Goal: Transaction & Acquisition: Download file/media

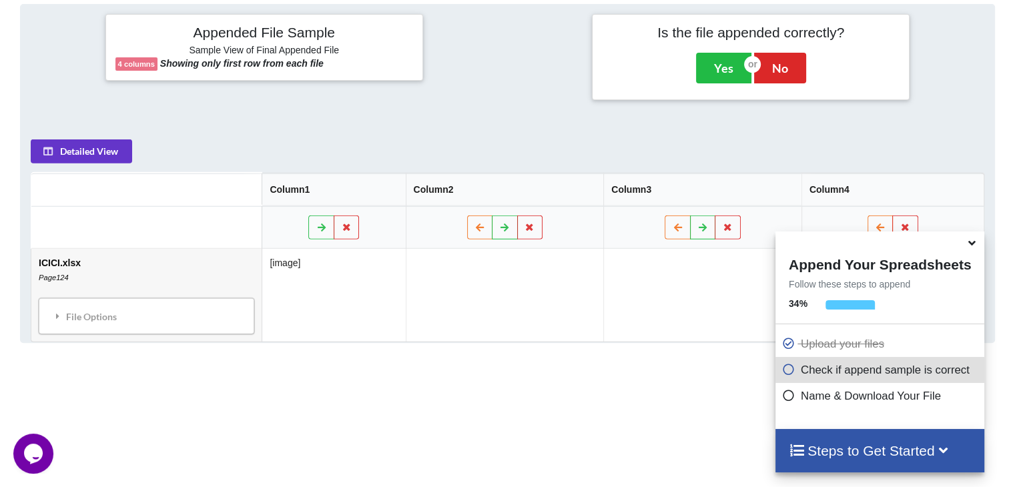
scroll to position [527, 0]
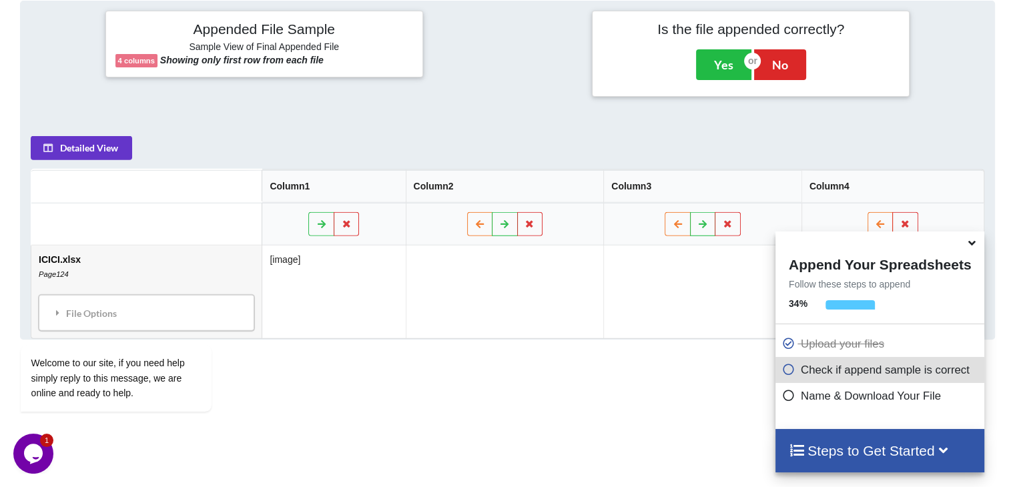
click at [973, 247] on icon at bounding box center [972, 241] width 14 height 12
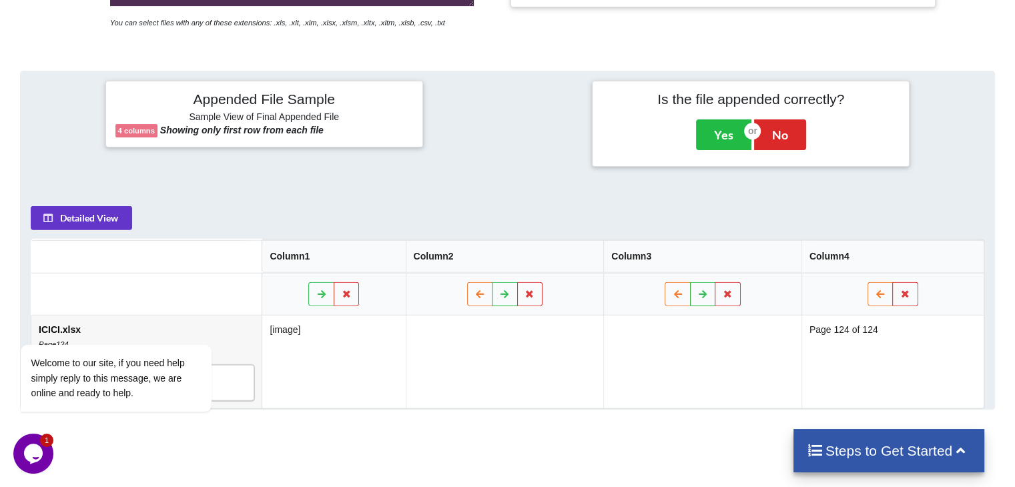
scroll to position [457, 0]
click at [96, 201] on div "Detailed View Column1 Column2 Column3 Column4 ICICI.xlsx Page124 File Options I…" at bounding box center [507, 302] width 973 height 213
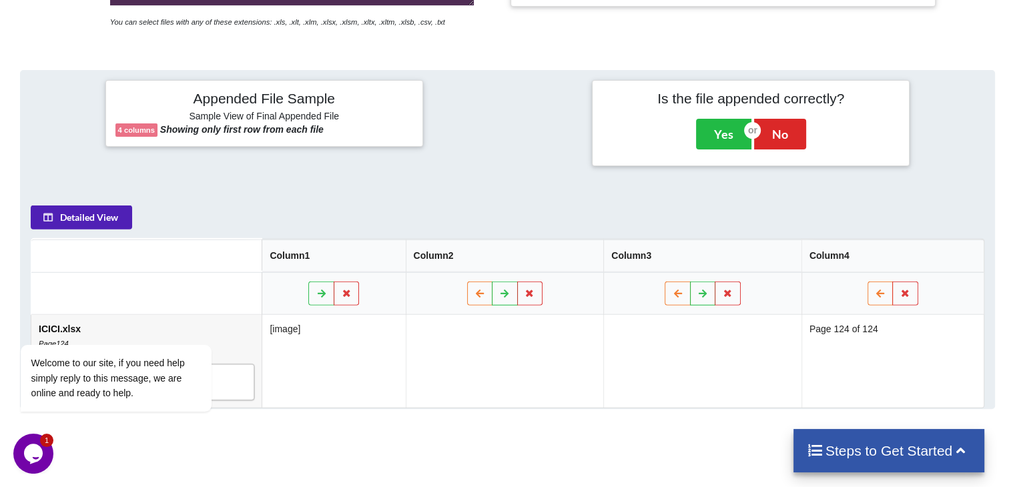
click at [84, 214] on button "Detailed View" at bounding box center [81, 218] width 101 height 24
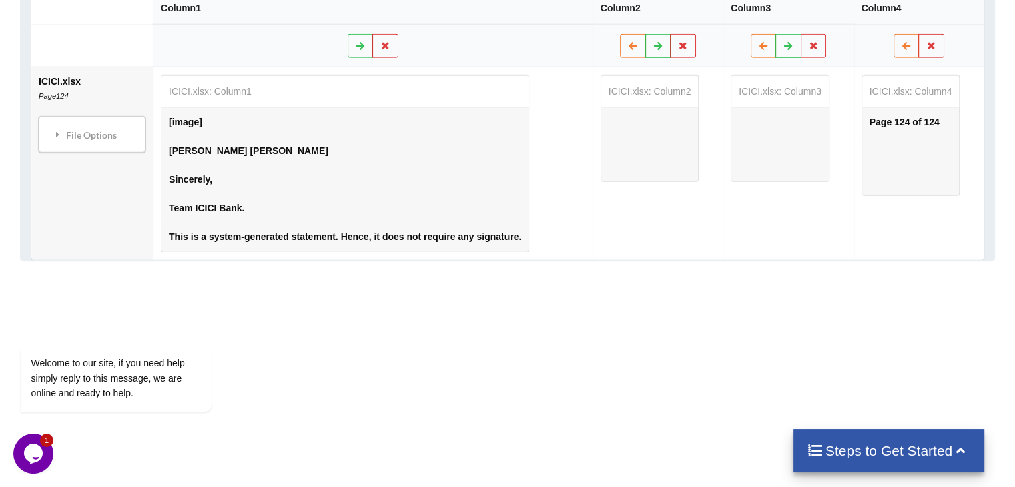
scroll to position [700, 0]
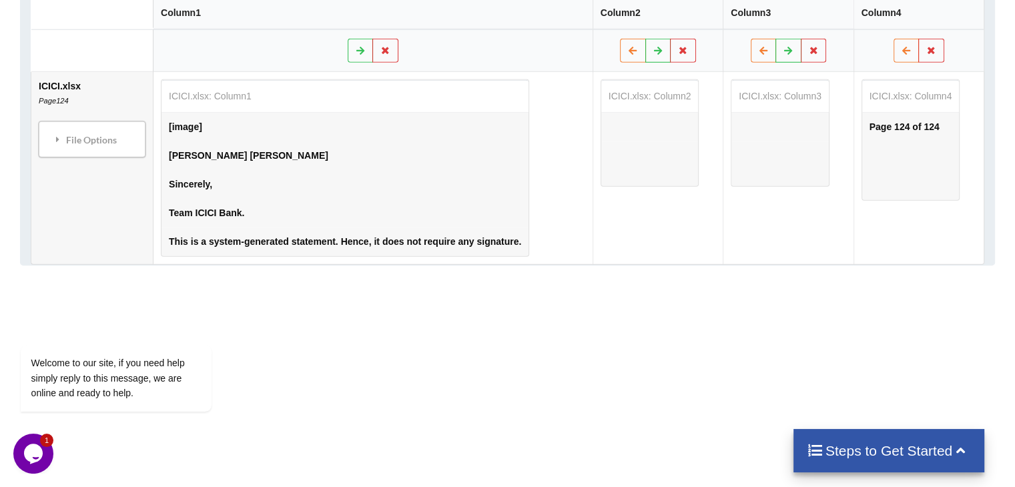
click at [901, 124] on td "Page 124 of 124" at bounding box center [910, 127] width 97 height 29
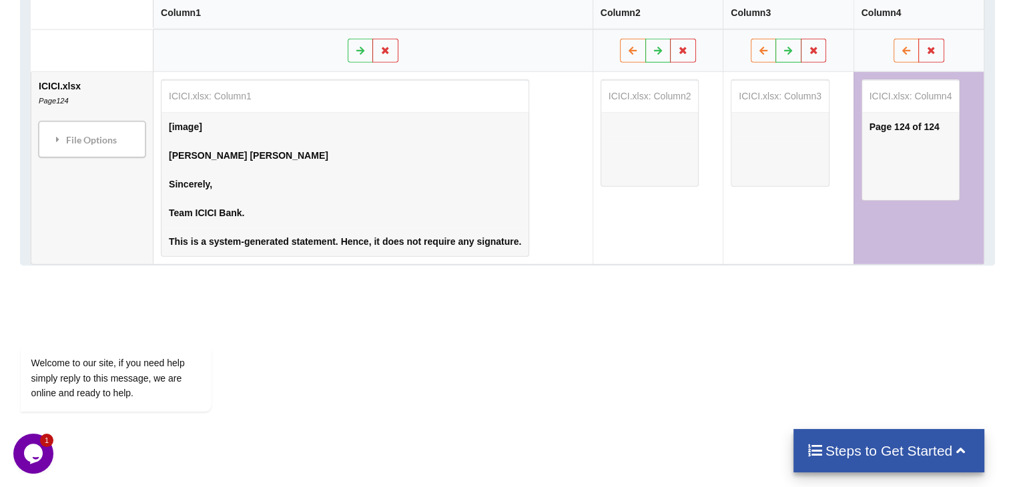
click at [881, 118] on td "Page 124 of 124" at bounding box center [910, 127] width 97 height 29
drag, startPoint x: 834, startPoint y: 180, endPoint x: 782, endPoint y: 130, distance: 72.2
click at [782, 130] on td "ICICI.xlsx: Column3" at bounding box center [788, 168] width 130 height 192
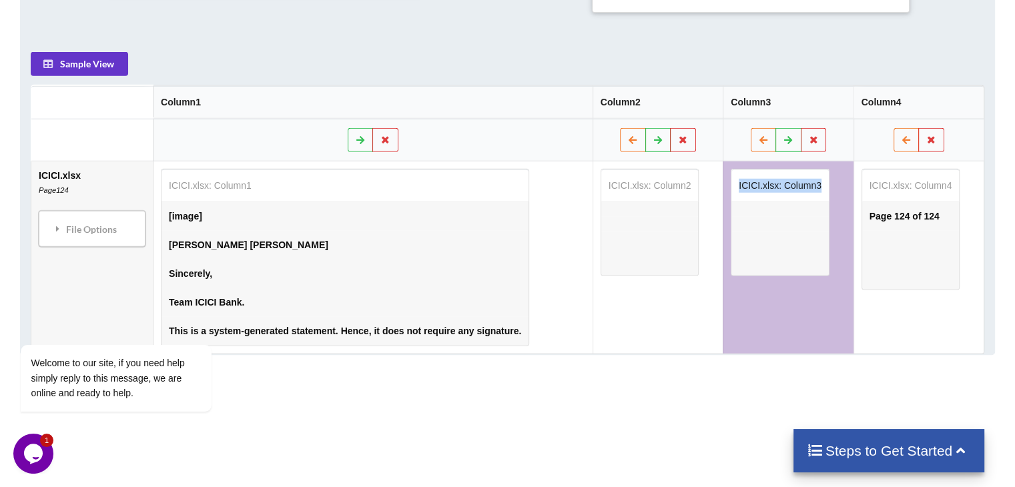
scroll to position [611, 0]
click at [109, 226] on div "Welcome to our site, if you need help simply reply to this message, we are onli…" at bounding box center [133, 323] width 240 height 203
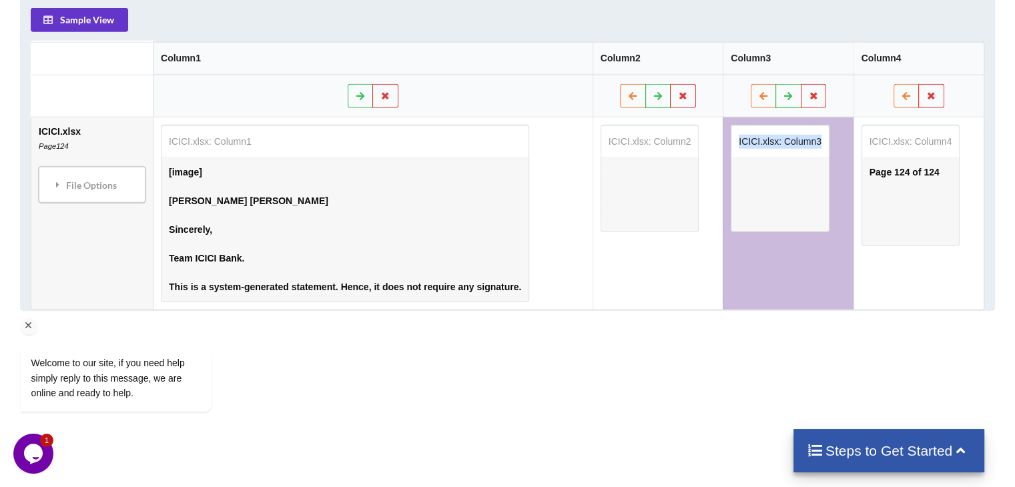
scroll to position [646, 0]
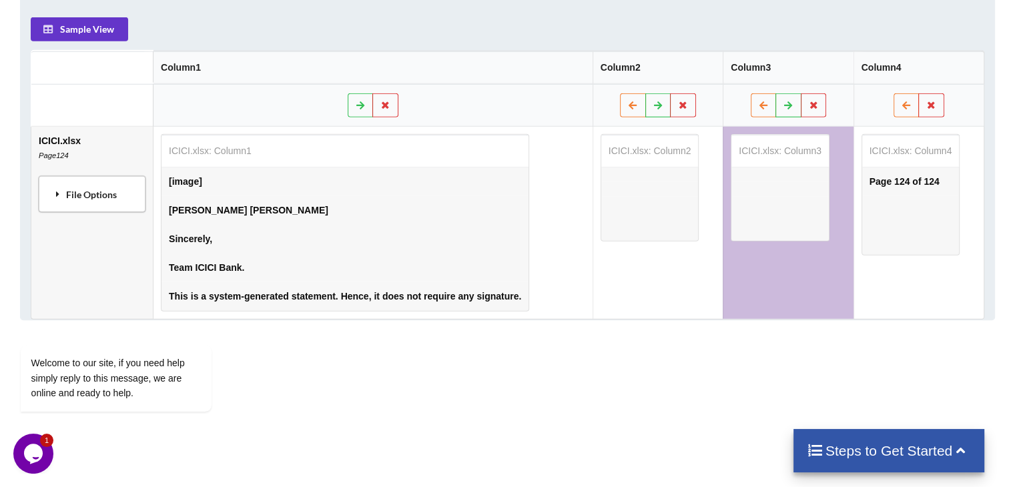
click at [81, 198] on div "File Options" at bounding box center [92, 194] width 99 height 28
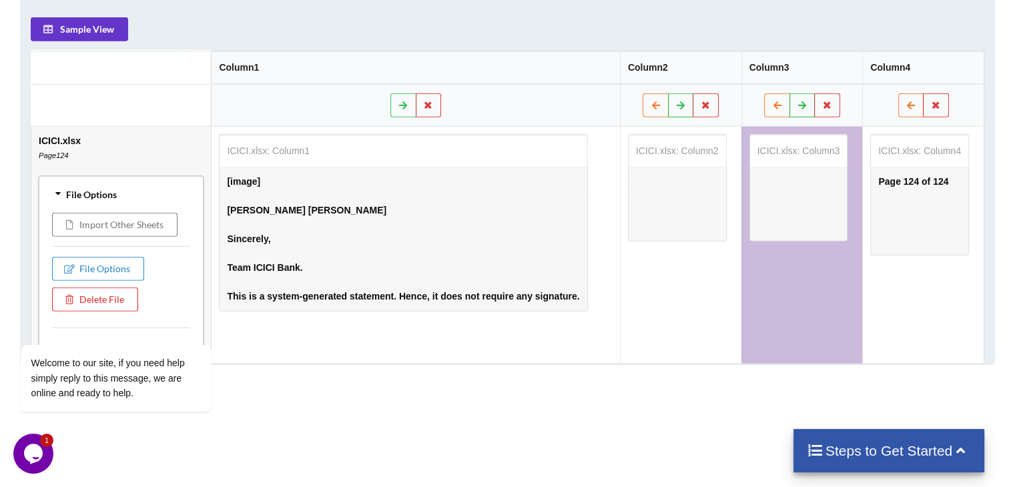
click at [118, 224] on iframe at bounding box center [133, 325] width 240 height 203
click at [144, 226] on div "Welcome to our site, if you need help simply reply to this message, we are onli…" at bounding box center [133, 323] width 240 height 203
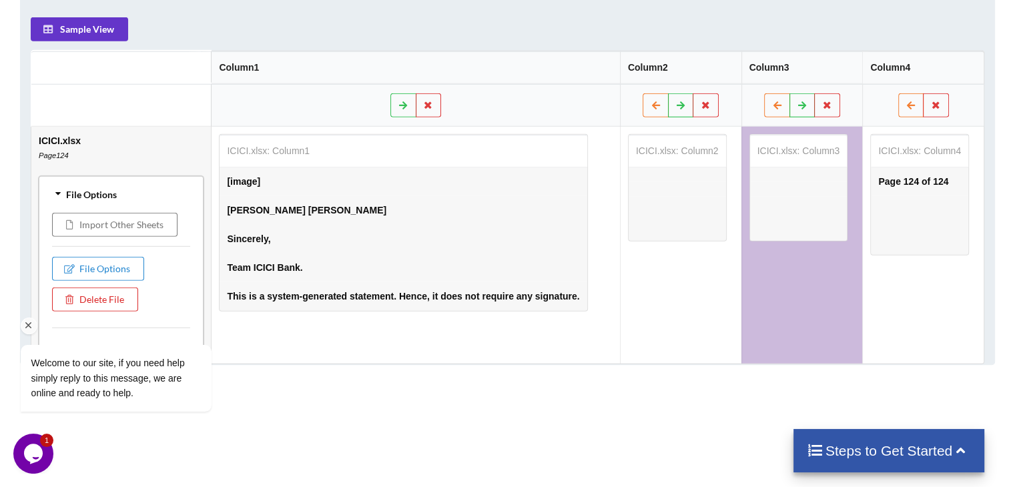
drag, startPoint x: 51, startPoint y: 233, endPoint x: 52, endPoint y: 240, distance: 6.8
click at [51, 233] on div "Welcome to our site, if you need help simply reply to this message, we are onli…" at bounding box center [133, 323] width 240 height 203
click at [64, 188] on div "File Options" at bounding box center [121, 194] width 157 height 28
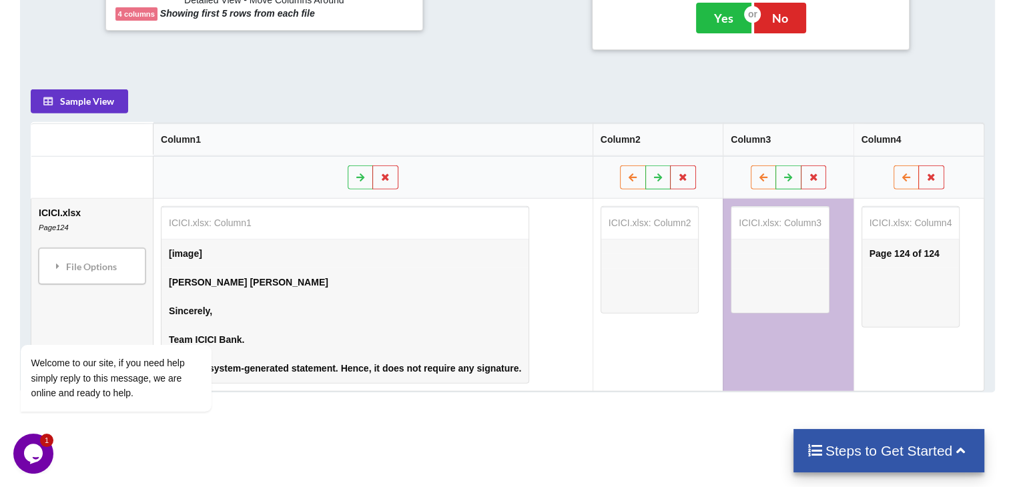
scroll to position [572, 0]
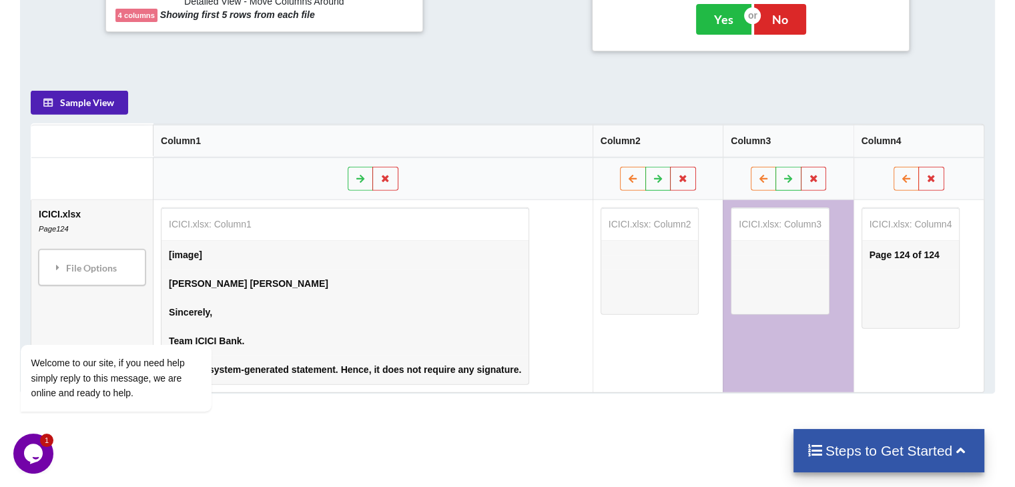
click at [79, 99] on button "Sample View" at bounding box center [79, 103] width 97 height 24
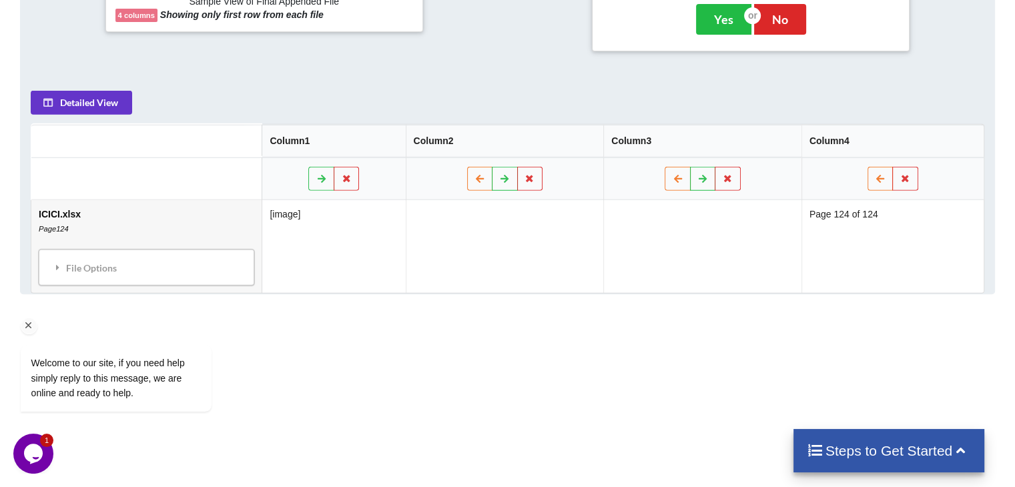
click at [111, 264] on div "Welcome to our site, if you need help simply reply to this message, we are onli…" at bounding box center [133, 323] width 240 height 203
click at [49, 270] on div "Welcome to our site, if you need help simply reply to this message, we are onli…" at bounding box center [133, 323] width 240 height 203
click at [93, 99] on button "Detailed View" at bounding box center [81, 103] width 101 height 24
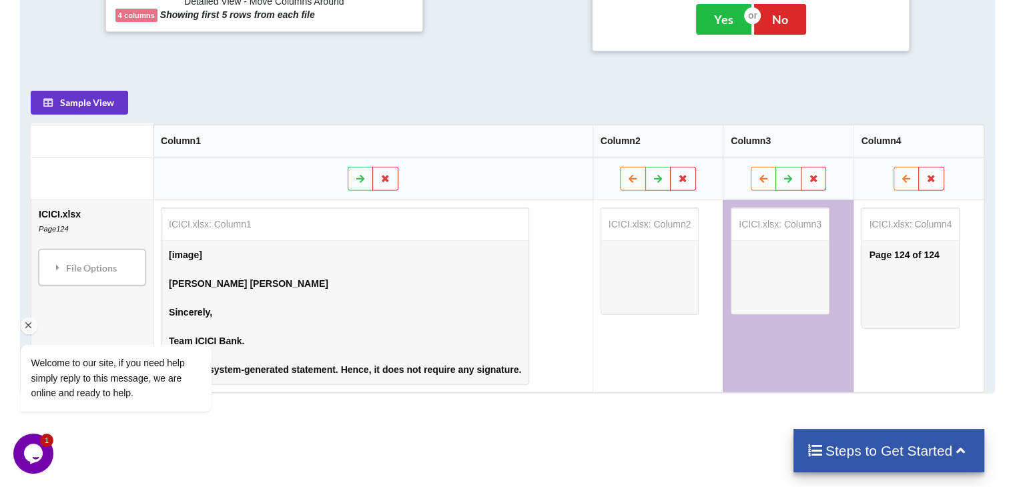
click at [88, 276] on div "Welcome to our site, if you need help simply reply to this message, we are onli…" at bounding box center [133, 323] width 240 height 203
click at [56, 266] on div "Welcome to our site, if you need help simply reply to this message, we are onli…" at bounding box center [133, 323] width 240 height 203
drag, startPoint x: 56, startPoint y: 266, endPoint x: 891, endPoint y: 240, distance: 834.9
click at [254, 240] on html "Welcome to our site, if you need help simply reply to this message, we are onli…" at bounding box center [133, 325] width 240 height 203
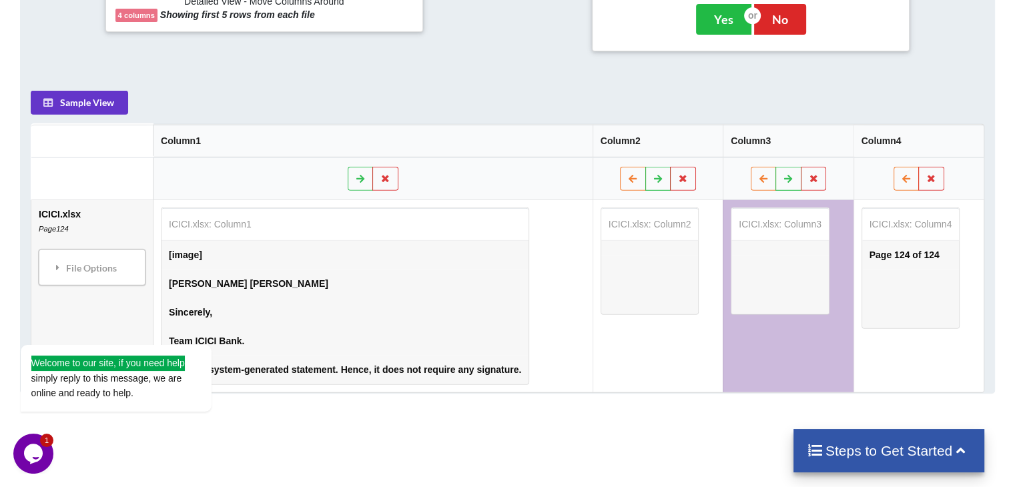
click at [891, 241] on td "Page 124 of 124" at bounding box center [910, 255] width 97 height 29
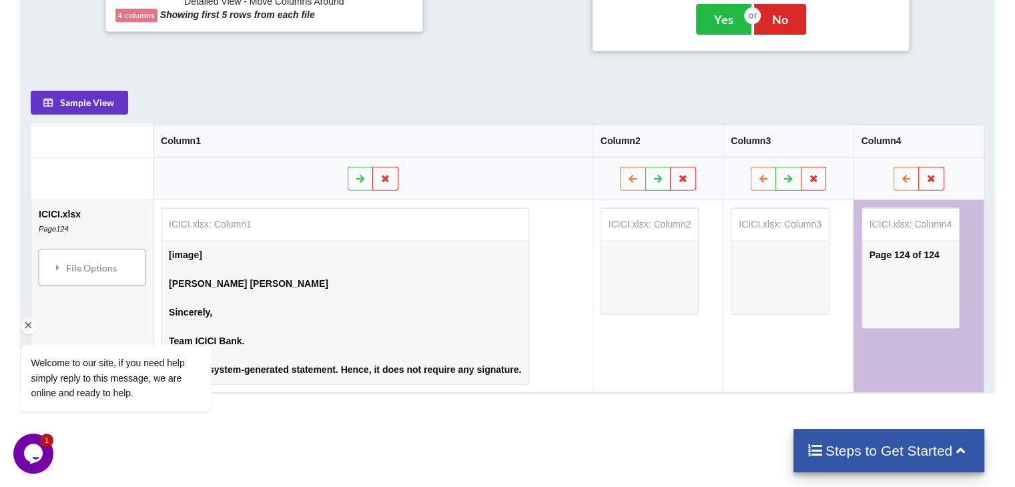
click at [91, 266] on div "Welcome to our site, if you need help simply reply to this message, we are onli…" at bounding box center [133, 323] width 240 height 203
drag, startPoint x: 91, startPoint y: 266, endPoint x: 294, endPoint y: 29, distance: 312.0
click at [254, 224] on html "Welcome to our site, if you need help simply reply to this message, we are onli…" at bounding box center [133, 325] width 240 height 203
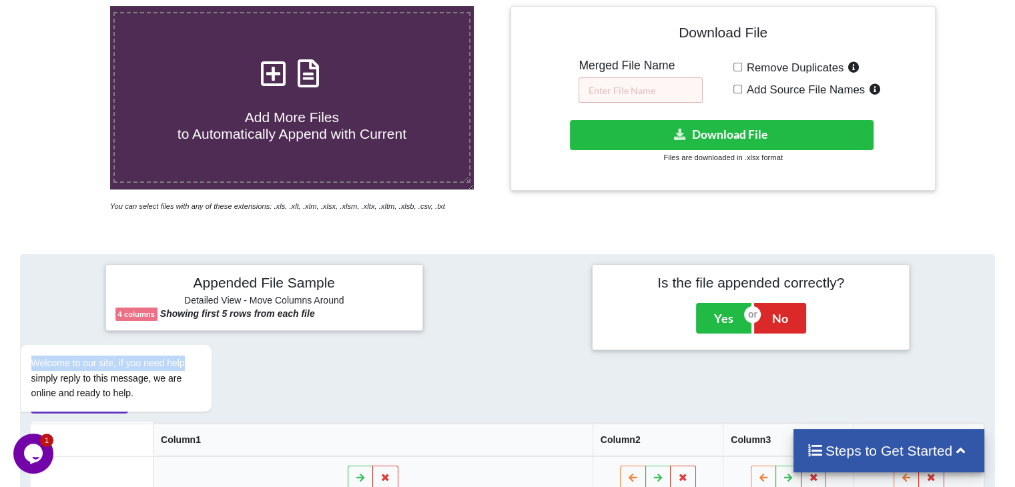
scroll to position [278, 0]
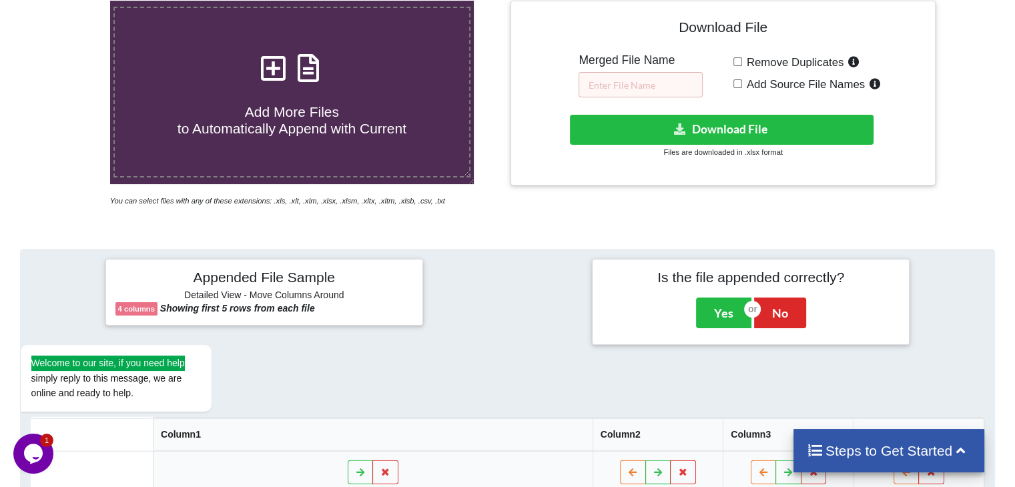
drag, startPoint x: 376, startPoint y: 342, endPoint x: 397, endPoint y: 356, distance: 24.6
click at [397, 356] on div "Appended File Sample Detailed View - Move Columns Around 4 columns Showing firs…" at bounding box center [507, 468] width 975 height 439
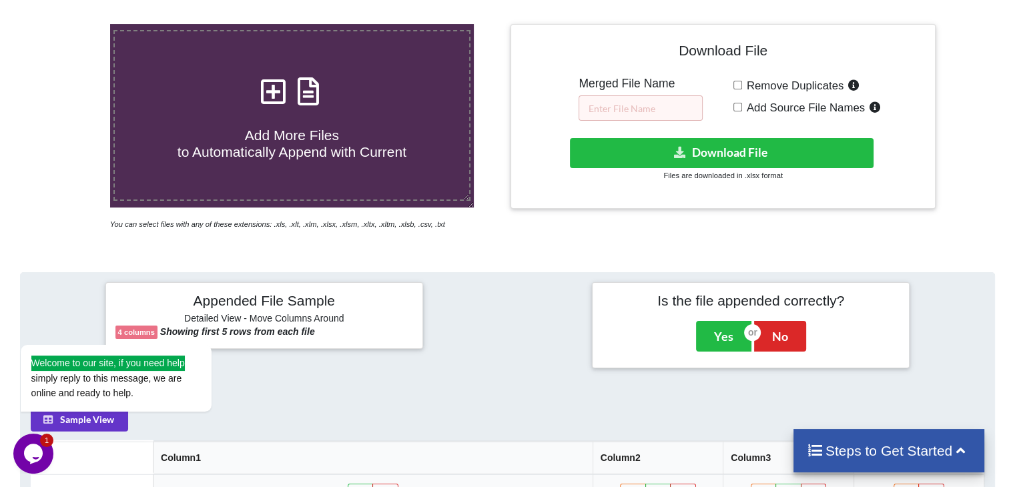
scroll to position [248, 0]
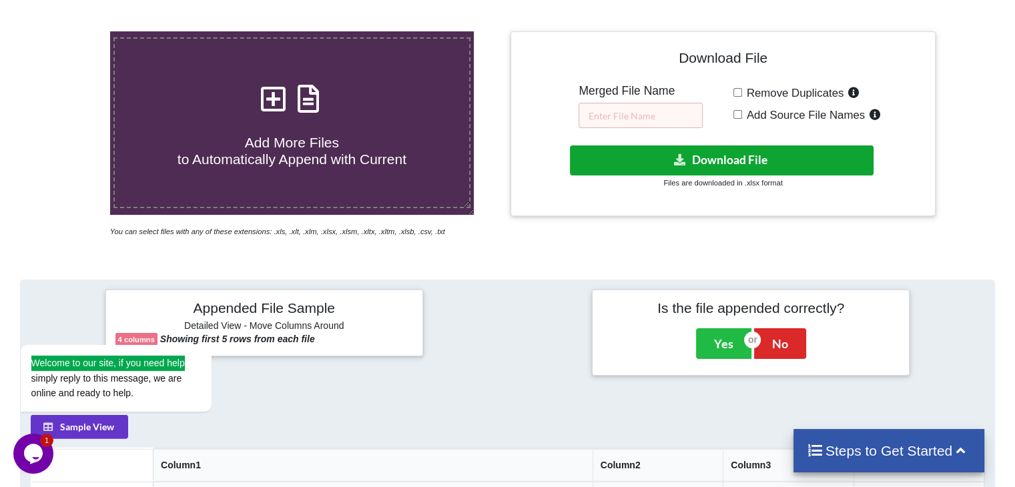
click at [642, 160] on button "Download File" at bounding box center [722, 161] width 304 height 30
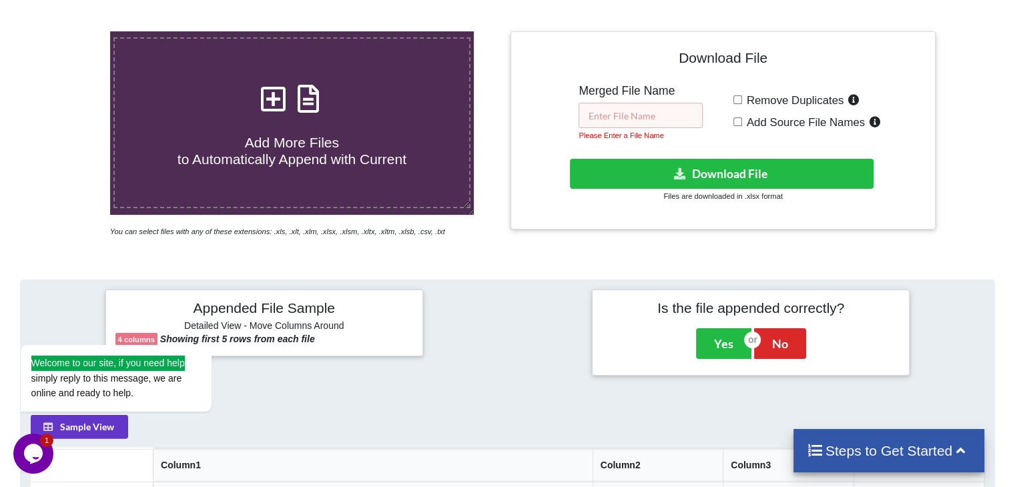
click at [608, 107] on input "text" at bounding box center [641, 115] width 124 height 25
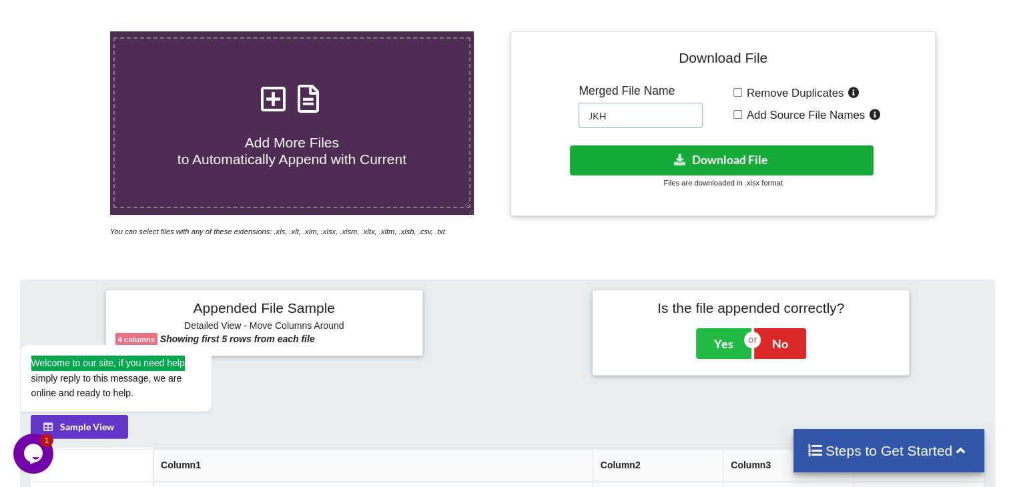
type input "JKH"
click at [608, 146] on button "Download File" at bounding box center [722, 161] width 304 height 30
